Goal: Task Accomplishment & Management: Use online tool/utility

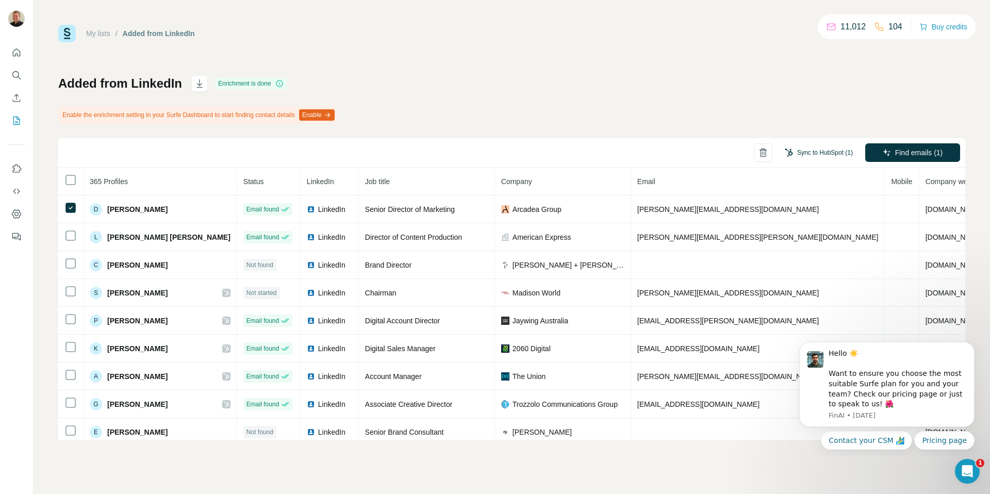
click at [824, 151] on button "Sync to HubSpot (1)" at bounding box center [818, 152] width 82 height 15
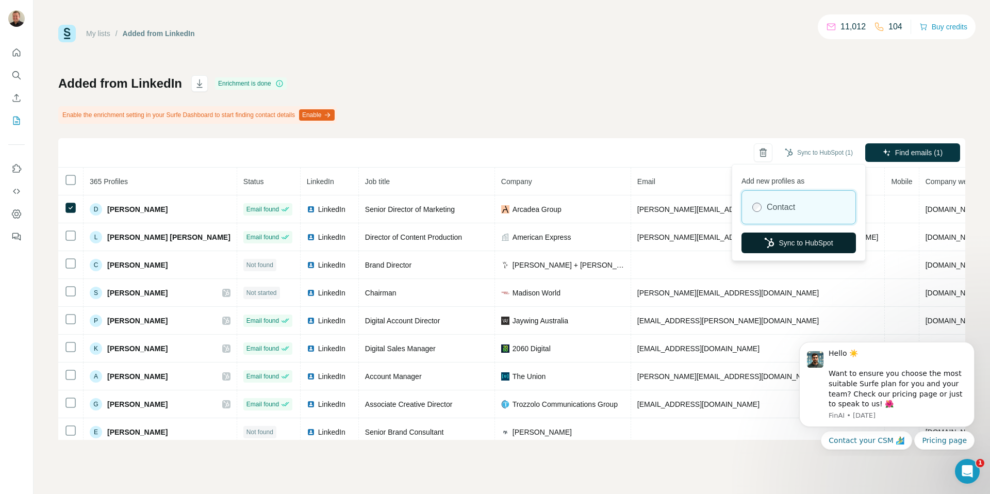
click at [801, 245] on button "Sync to HubSpot" at bounding box center [798, 242] width 114 height 21
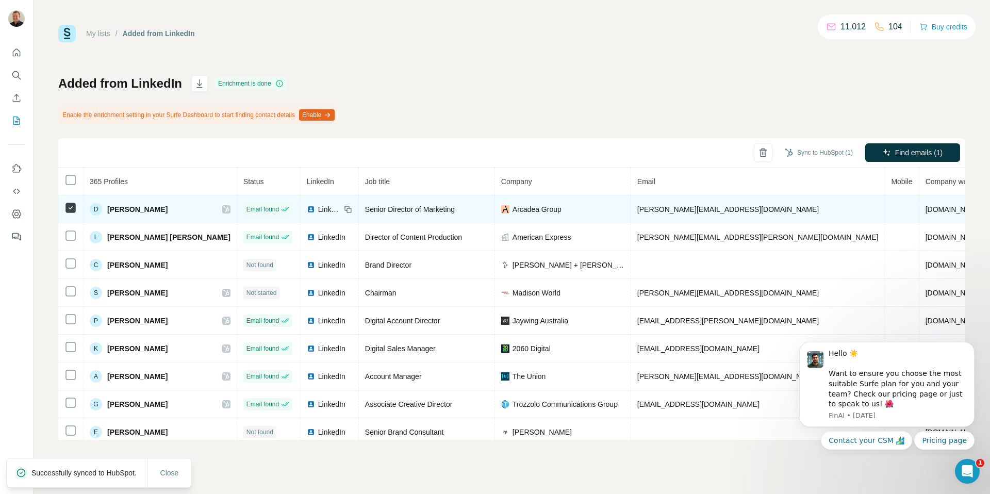
click at [179, 202] on td "D Daniel Carter" at bounding box center [160, 209] width 154 height 28
click at [223, 205] on icon at bounding box center [226, 209] width 6 height 8
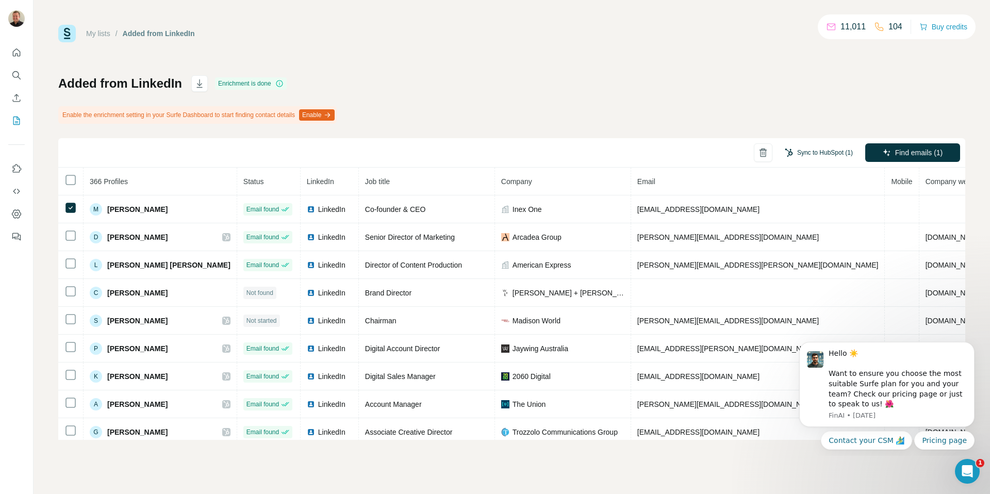
click at [843, 148] on button "Sync to HubSpot (1)" at bounding box center [818, 152] width 82 height 15
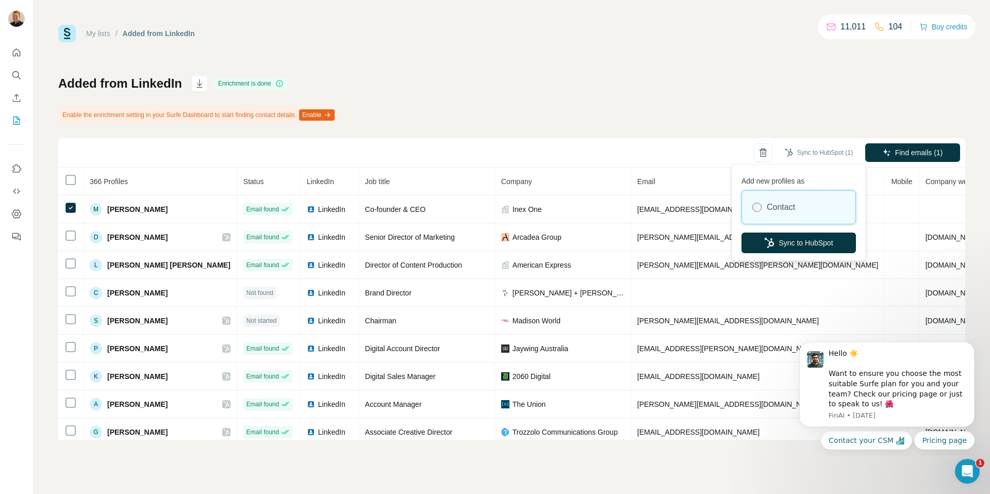
drag, startPoint x: 842, startPoint y: 148, endPoint x: 834, endPoint y: 181, distance: 34.0
click at [842, 163] on body "My lists / Added from LinkedIn 11,011 104 Buy credits Added from LinkedIn Enric…" at bounding box center [495, 247] width 990 height 494
click at [786, 245] on button "Sync to HubSpot" at bounding box center [798, 242] width 114 height 21
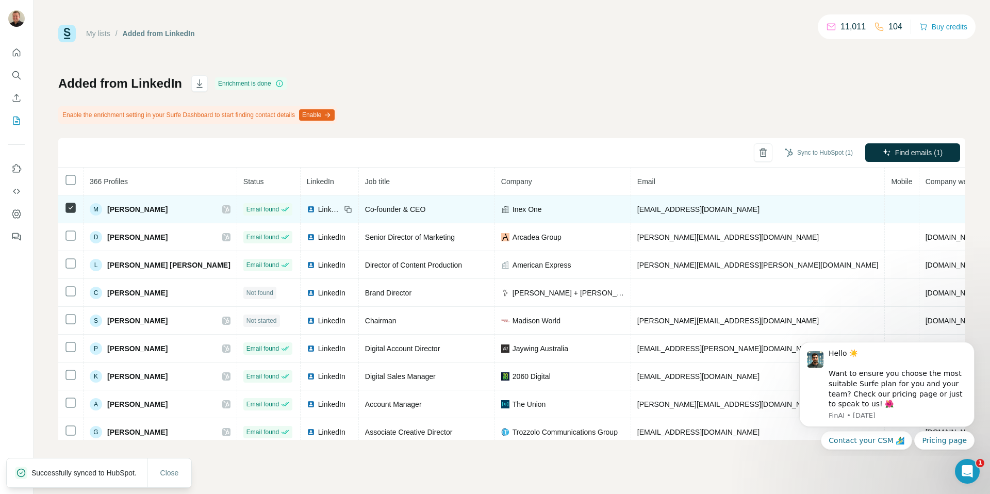
click at [223, 208] on icon at bounding box center [226, 209] width 6 height 8
